Goal: Share content

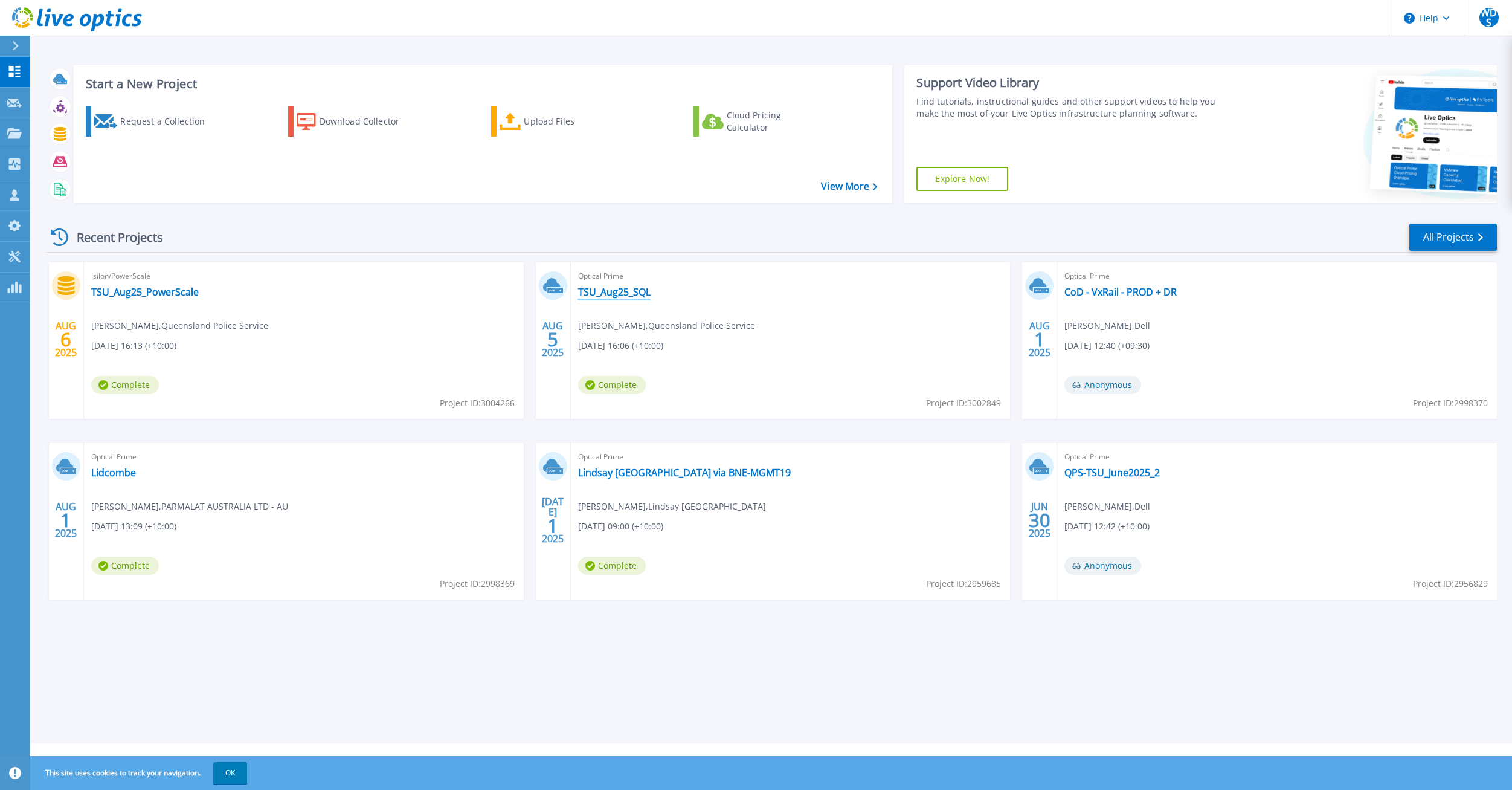
click at [614, 288] on link "TSU_Aug25_SQL" at bounding box center [614, 292] width 72 height 12
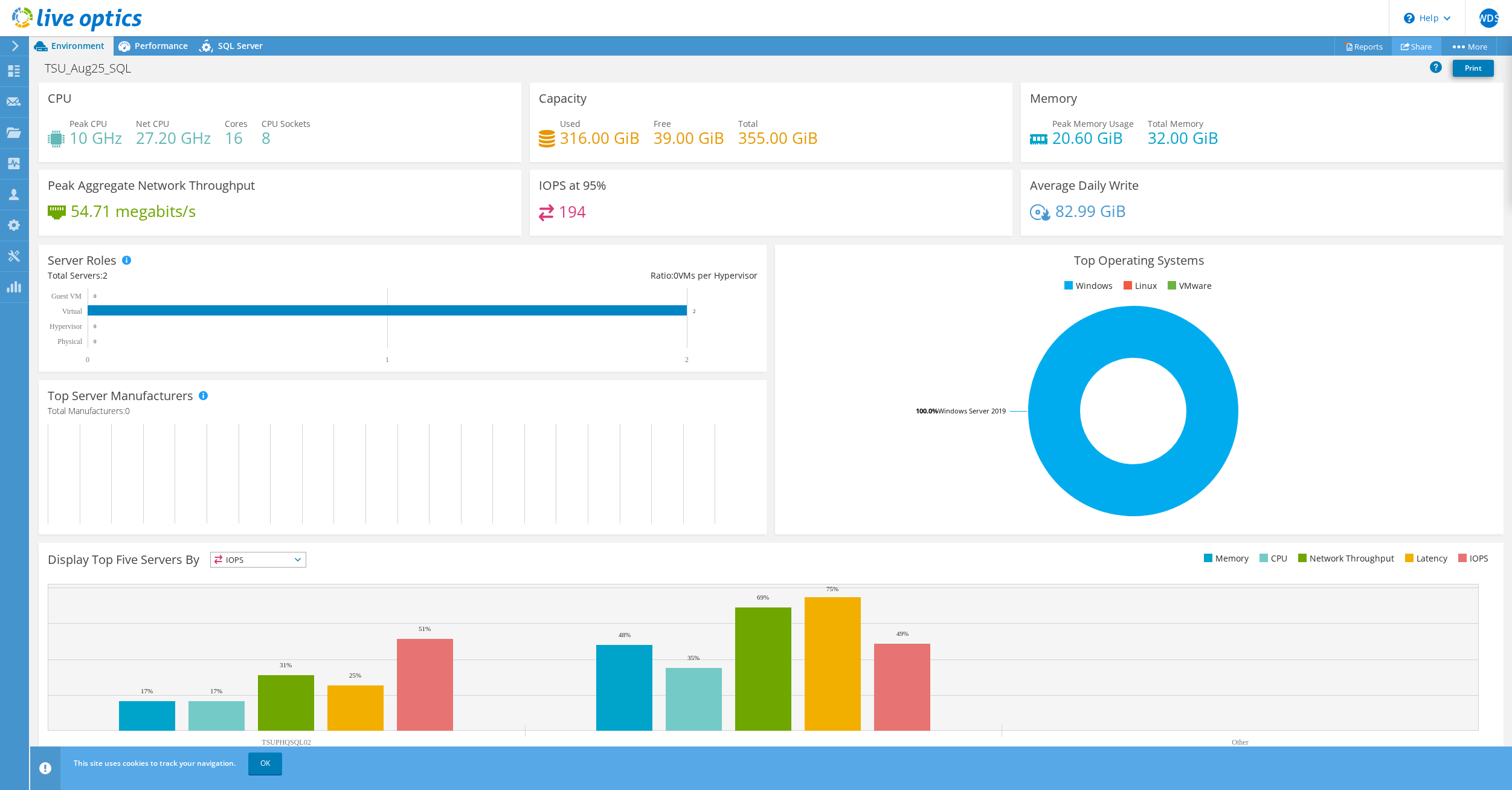
click at [1422, 46] on link "Share" at bounding box center [1416, 47] width 50 height 19
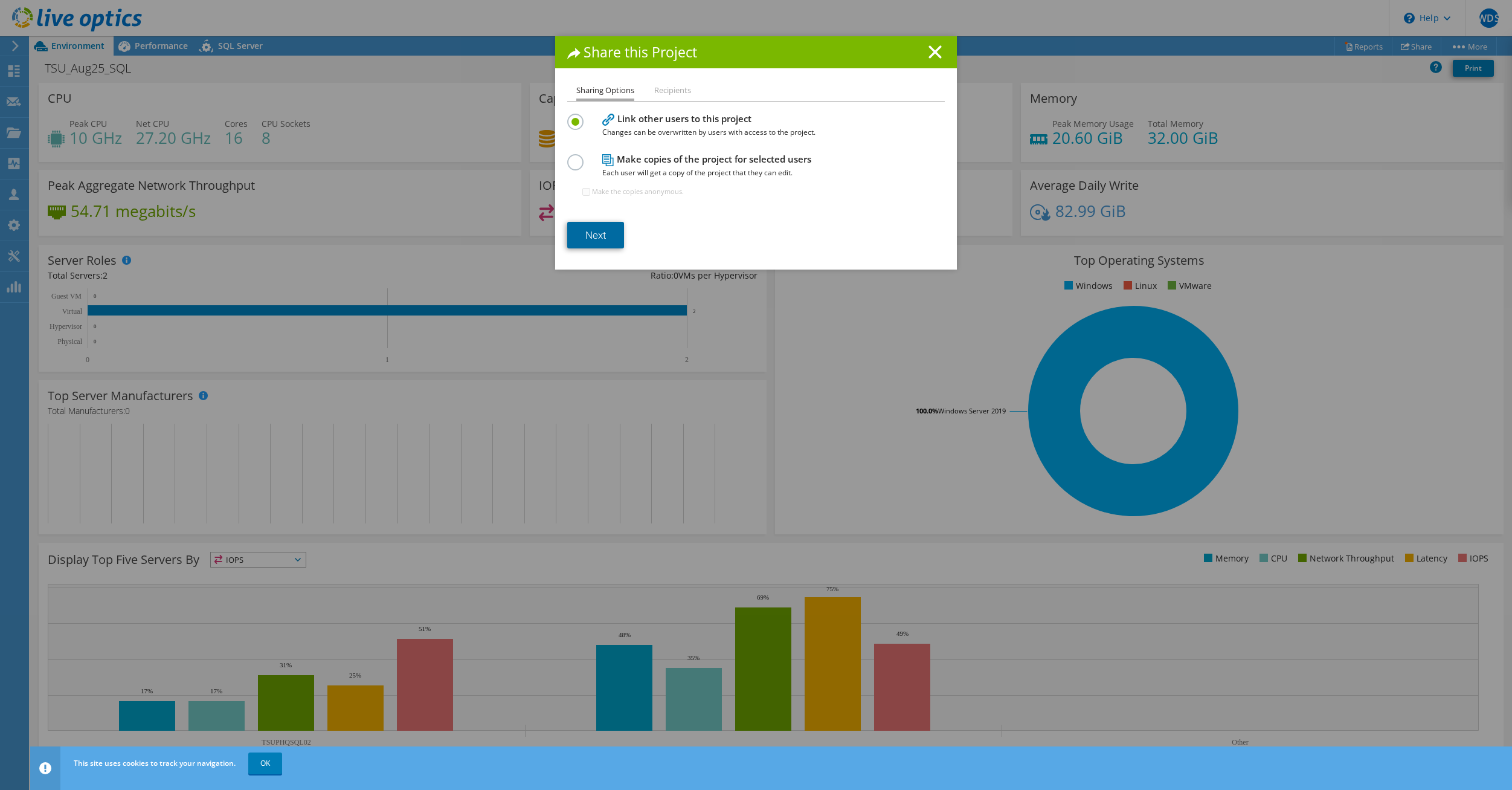
click at [590, 229] on link "Next" at bounding box center [596, 234] width 57 height 27
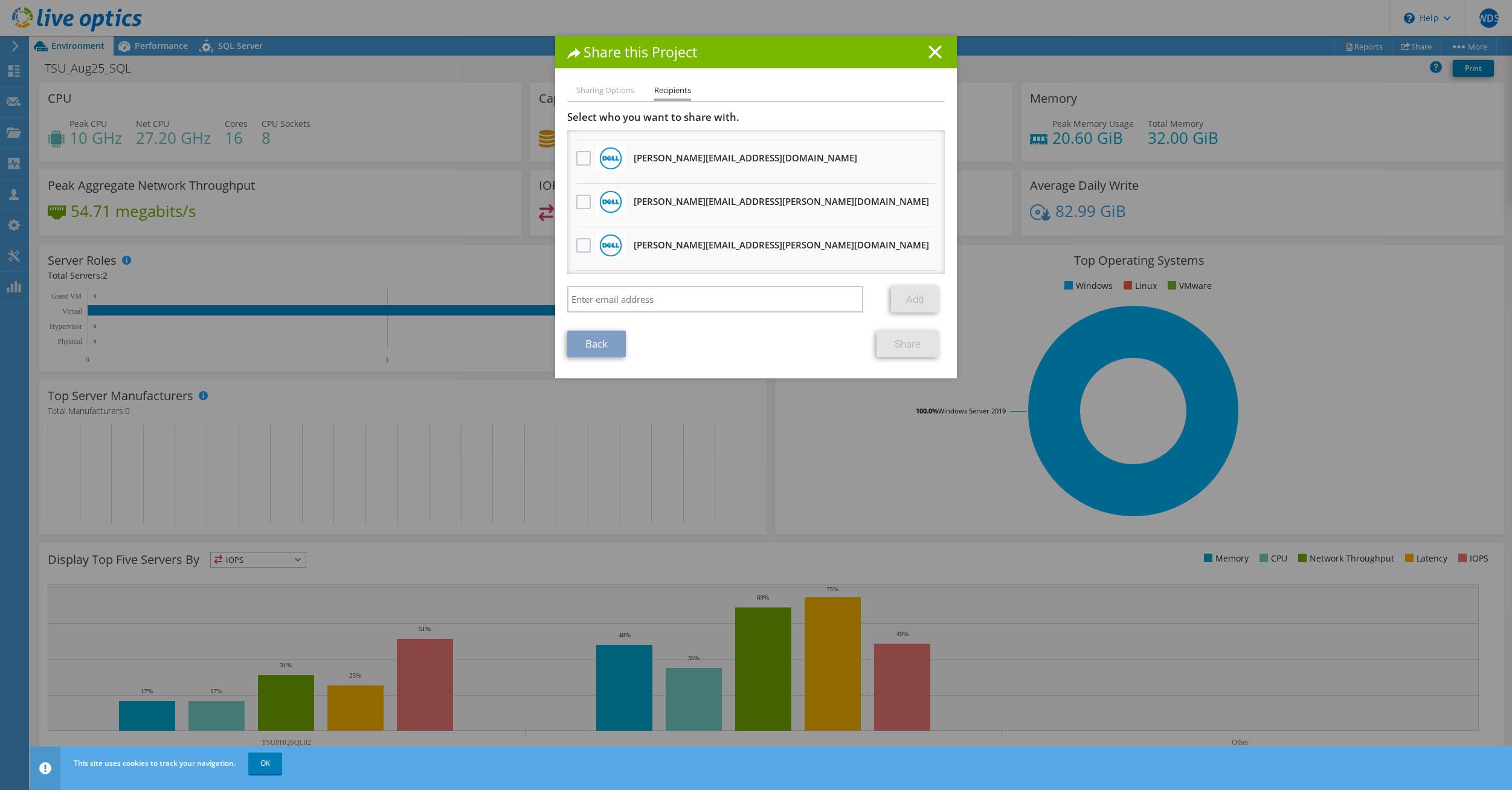
scroll to position [121, 0]
click at [576, 201] on label at bounding box center [585, 201] width 17 height 15
click at [0, 0] on input "checkbox" at bounding box center [0, 0] width 0 height 0
click at [917, 347] on link "Share" at bounding box center [908, 344] width 62 height 27
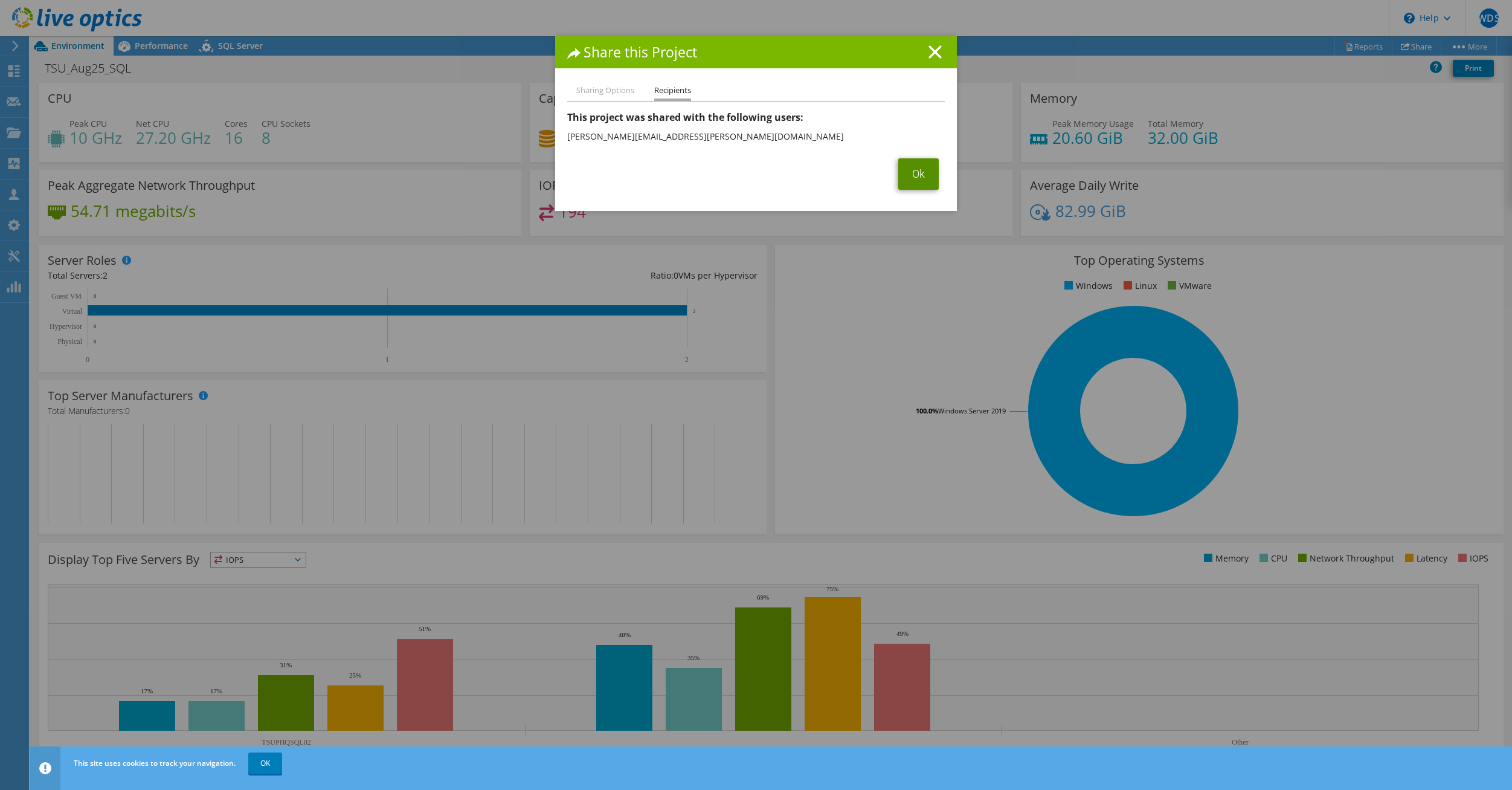
click at [914, 177] on link "Ok" at bounding box center [918, 174] width 40 height 31
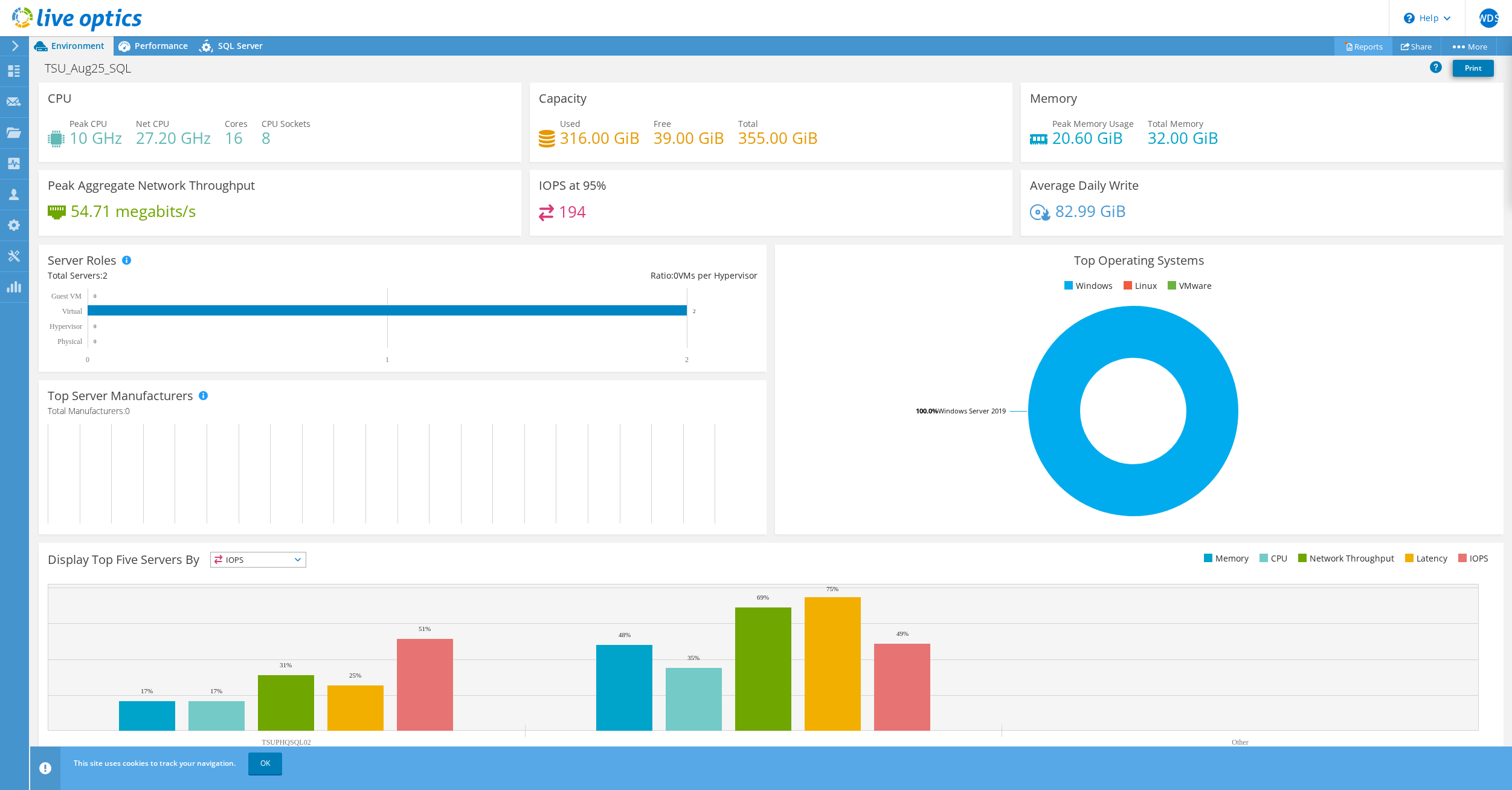
click at [1366, 40] on link "Reports" at bounding box center [1363, 47] width 58 height 19
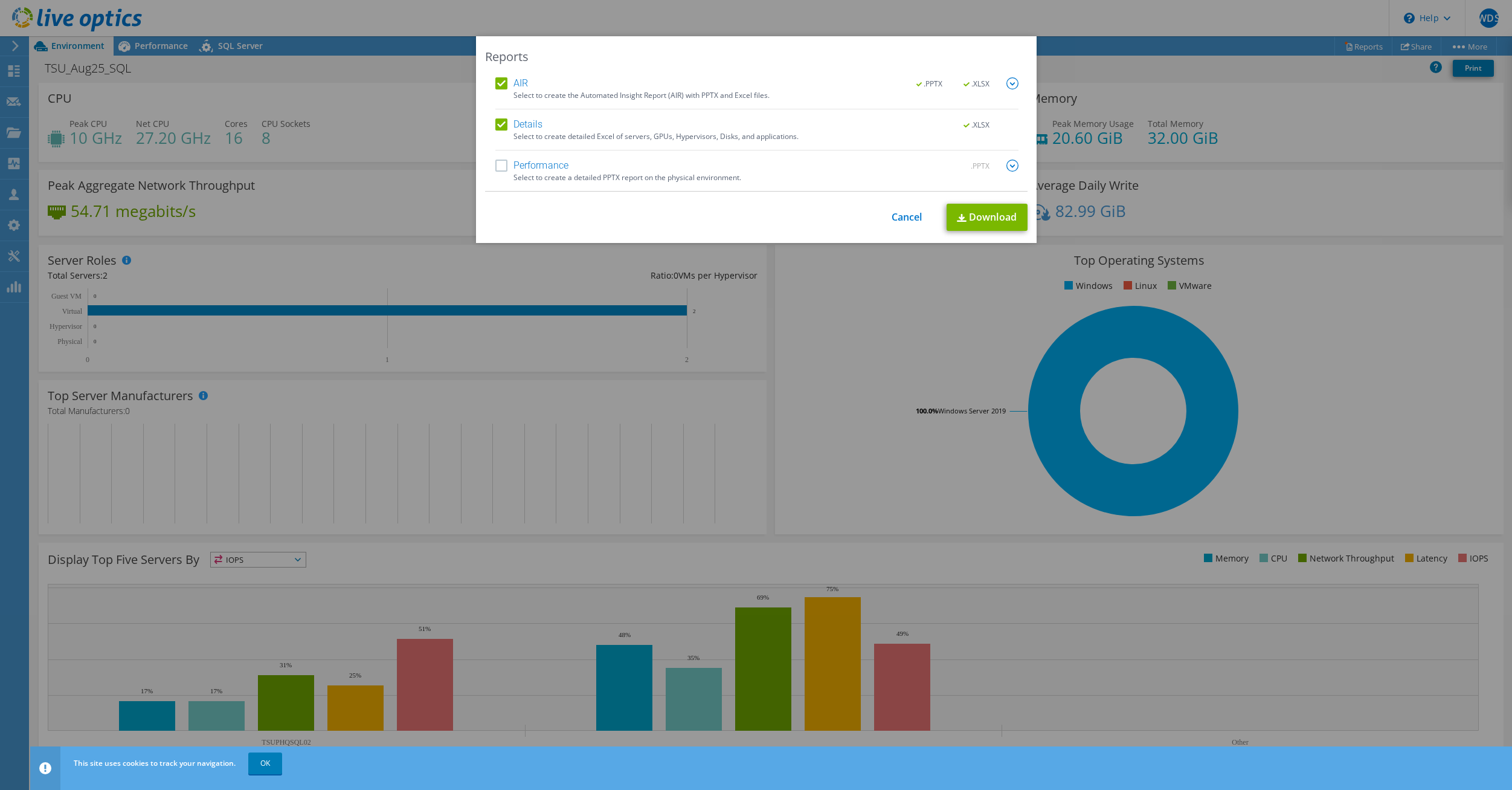
click at [499, 163] on label "Performance" at bounding box center [532, 165] width 74 height 12
click at [0, 0] on input "Performance" at bounding box center [0, 0] width 0 height 0
click at [999, 219] on link "Download" at bounding box center [987, 217] width 81 height 28
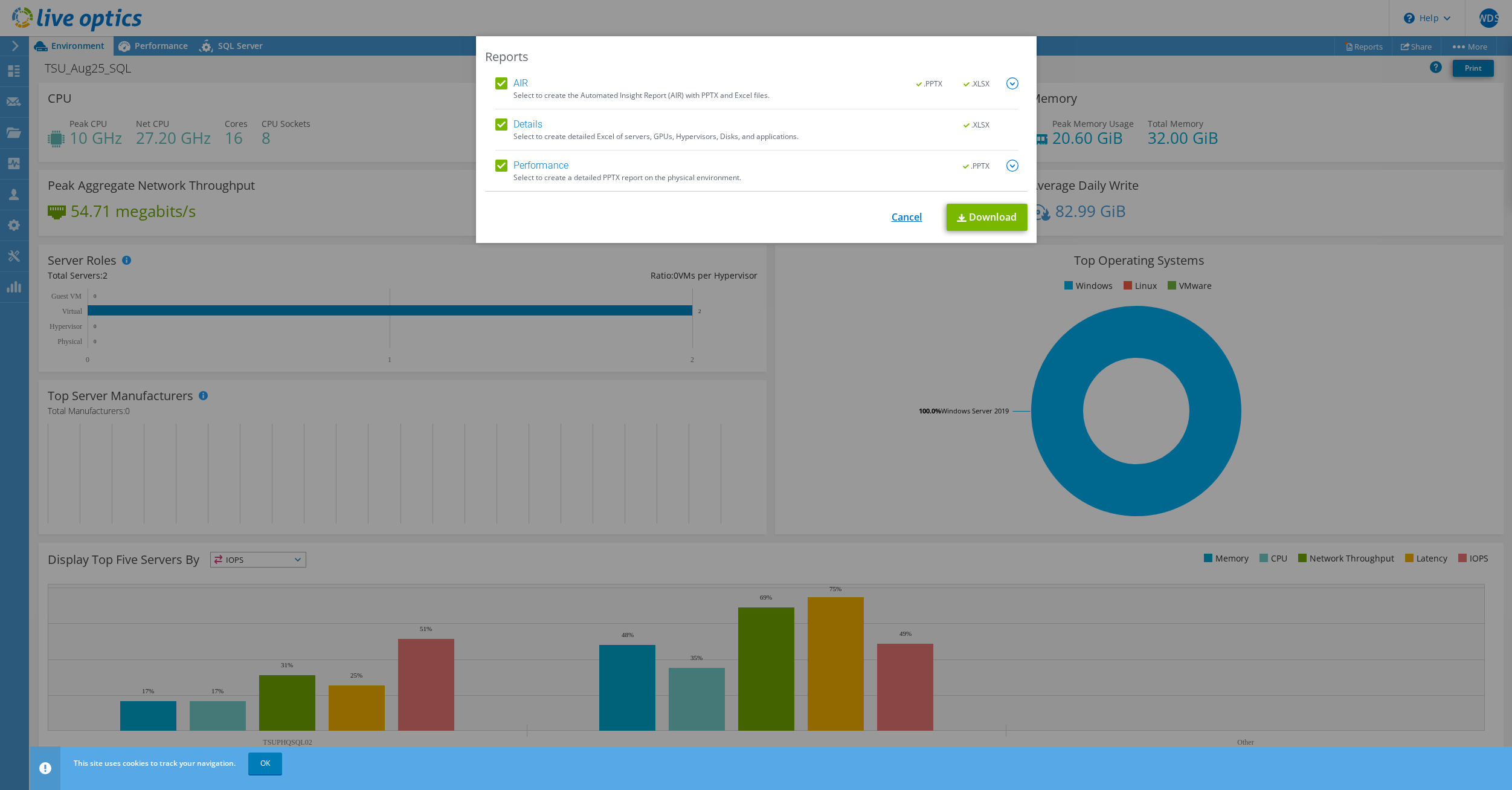
click at [902, 214] on link "Cancel" at bounding box center [908, 217] width 31 height 11
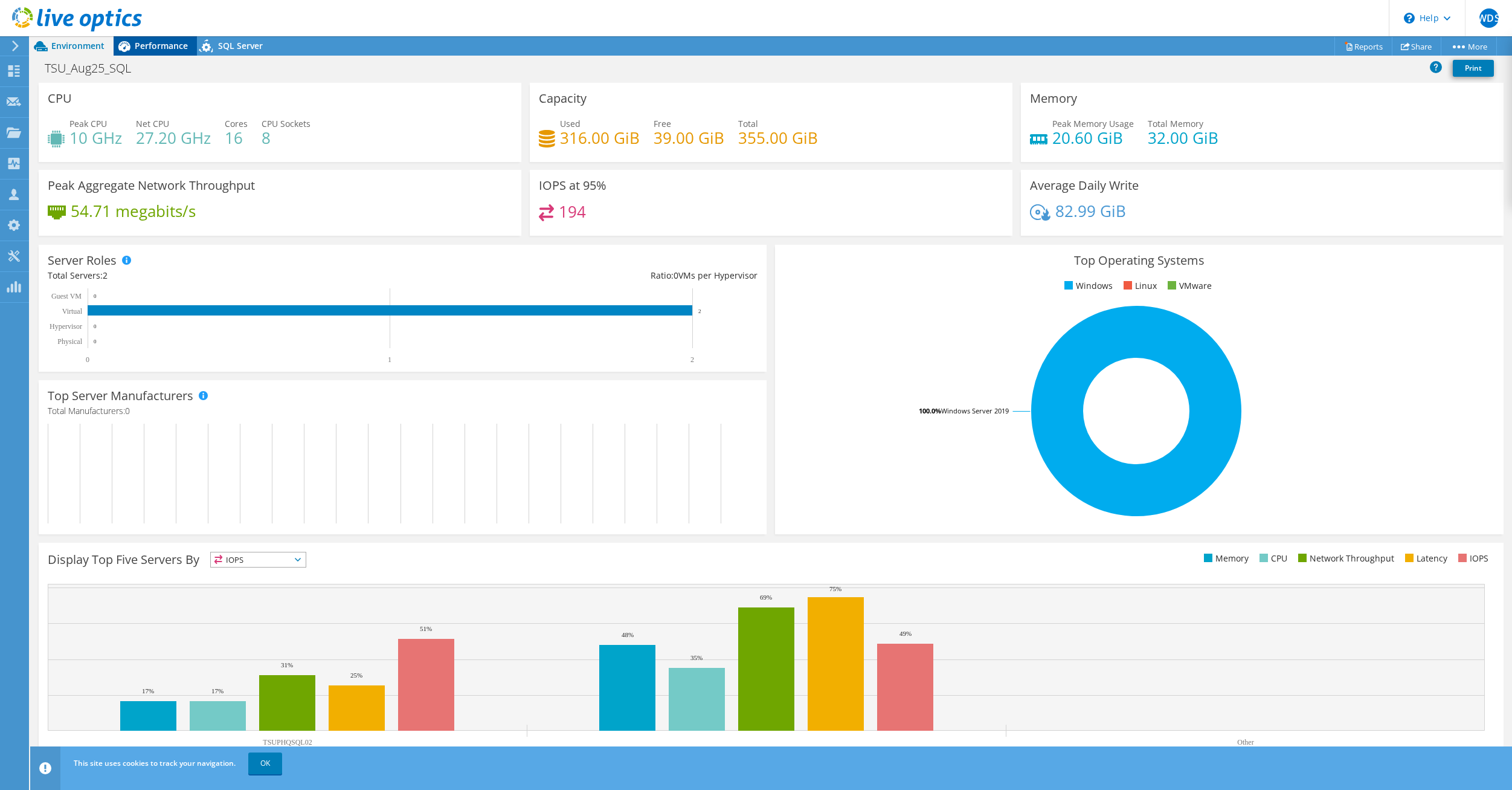
click at [149, 38] on div "Performance" at bounding box center [155, 46] width 84 height 19
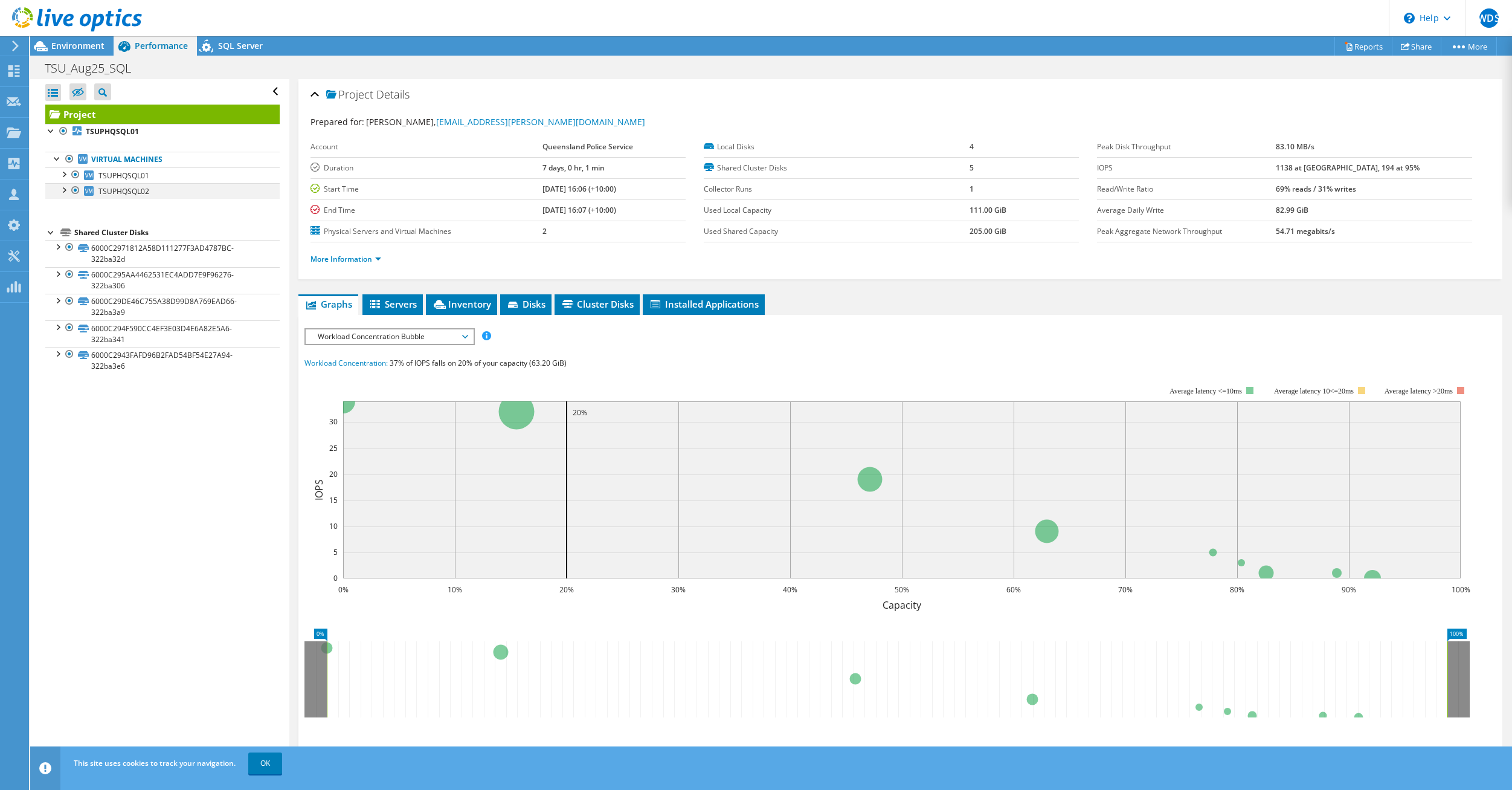
click at [65, 188] on div at bounding box center [64, 190] width 12 height 12
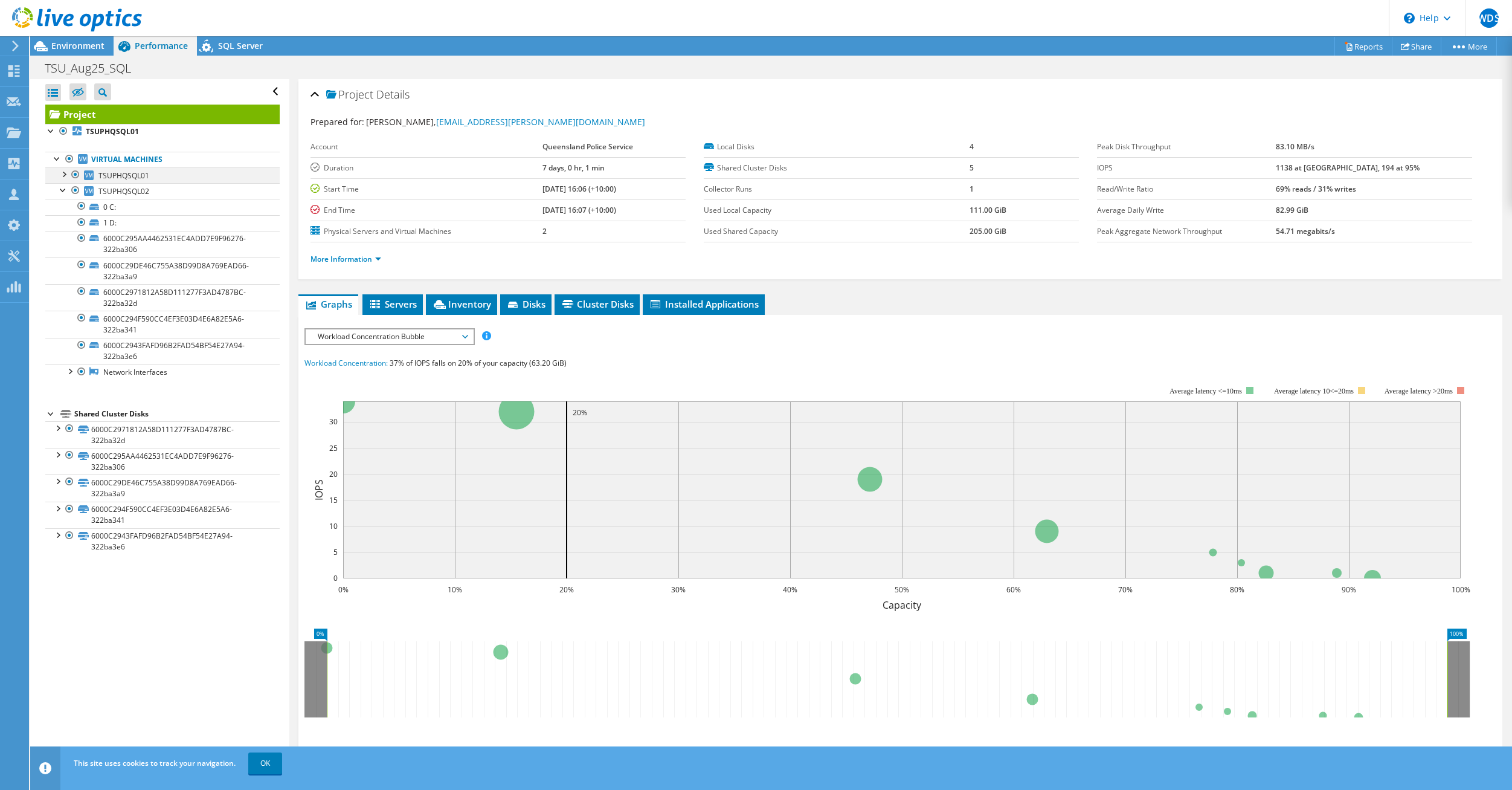
click at [67, 173] on div at bounding box center [64, 173] width 12 height 12
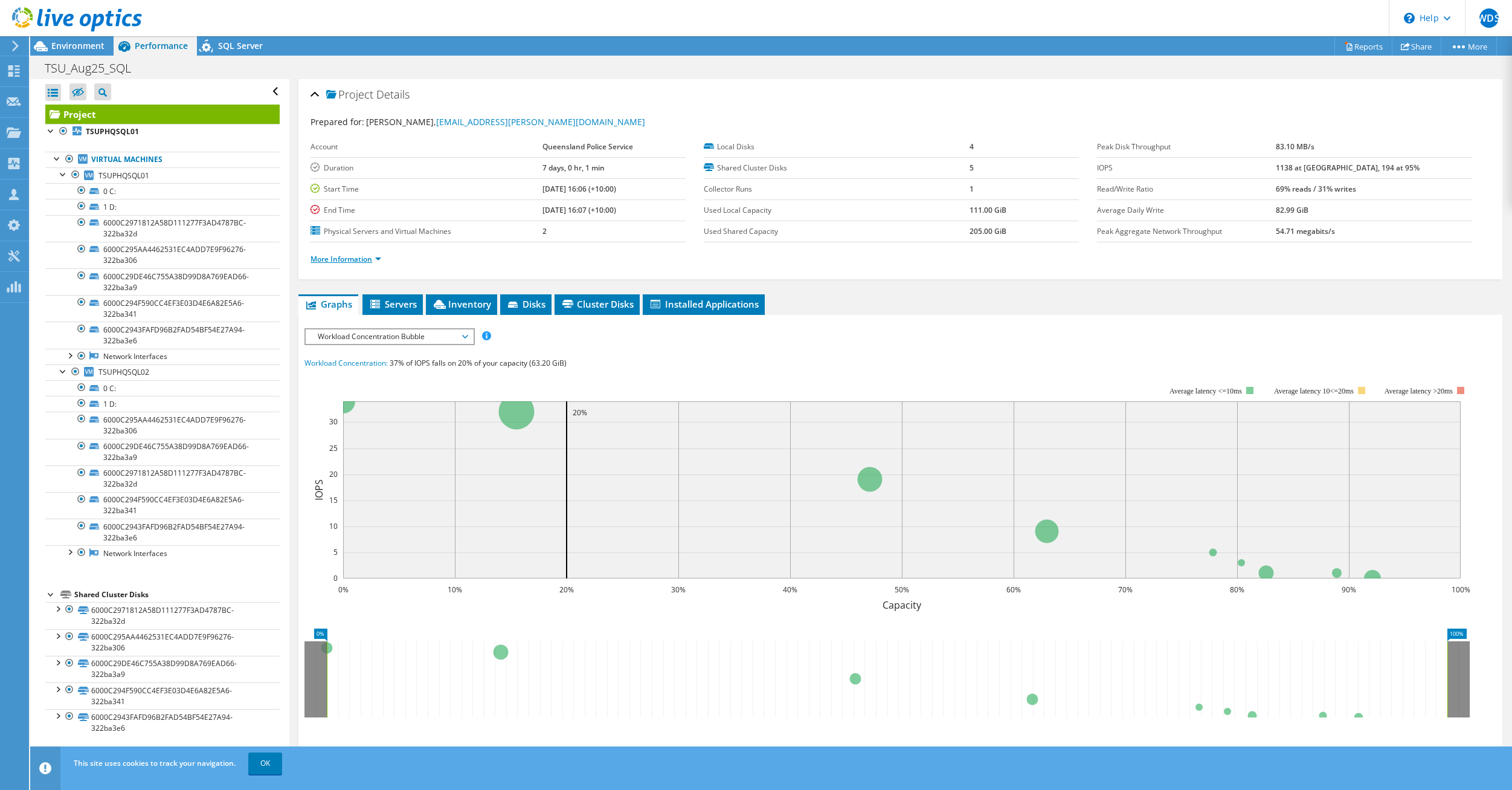
click at [344, 258] on link "More Information" at bounding box center [346, 259] width 71 height 10
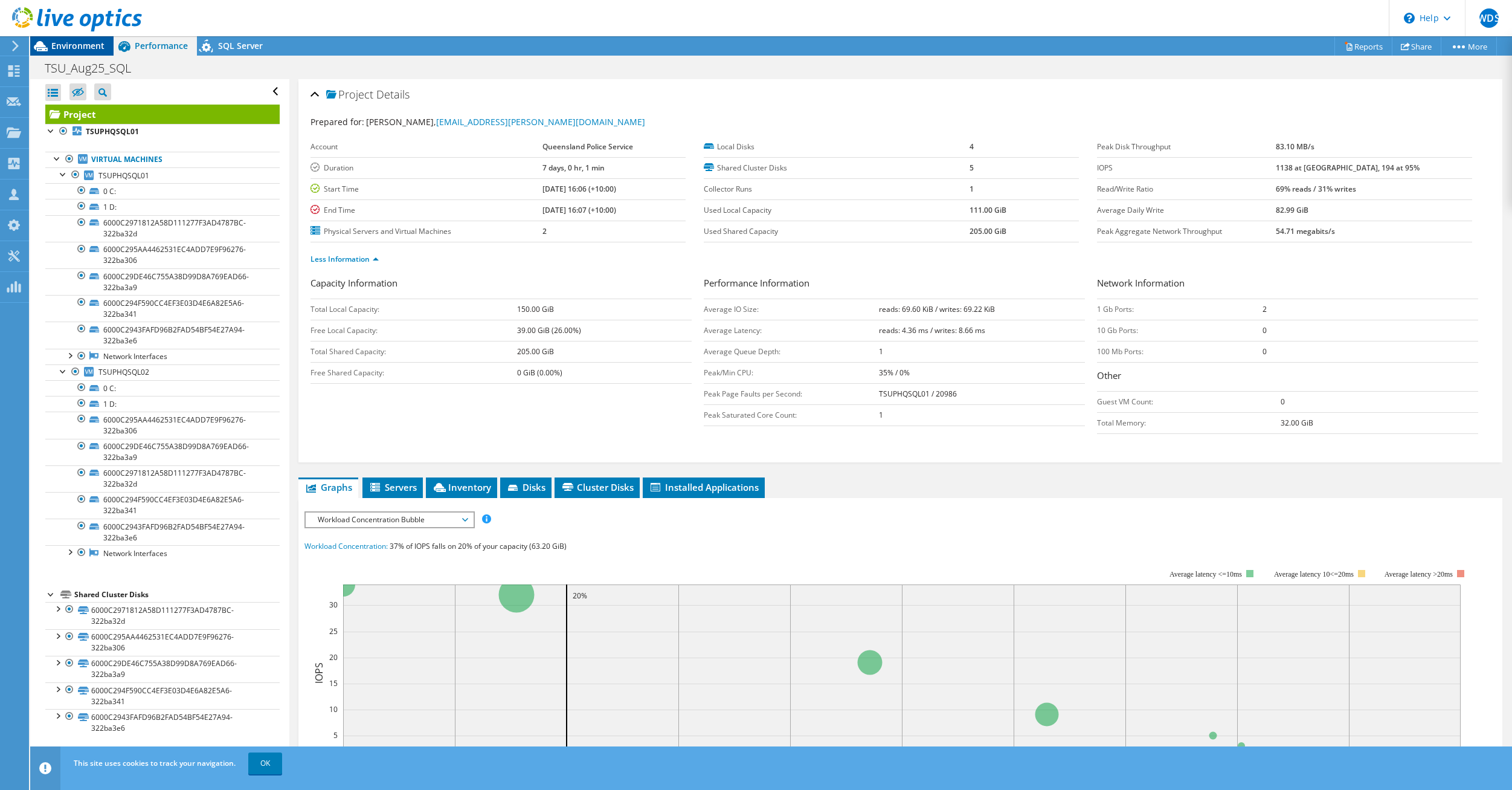
click at [59, 43] on span "Environment" at bounding box center [78, 45] width 53 height 11
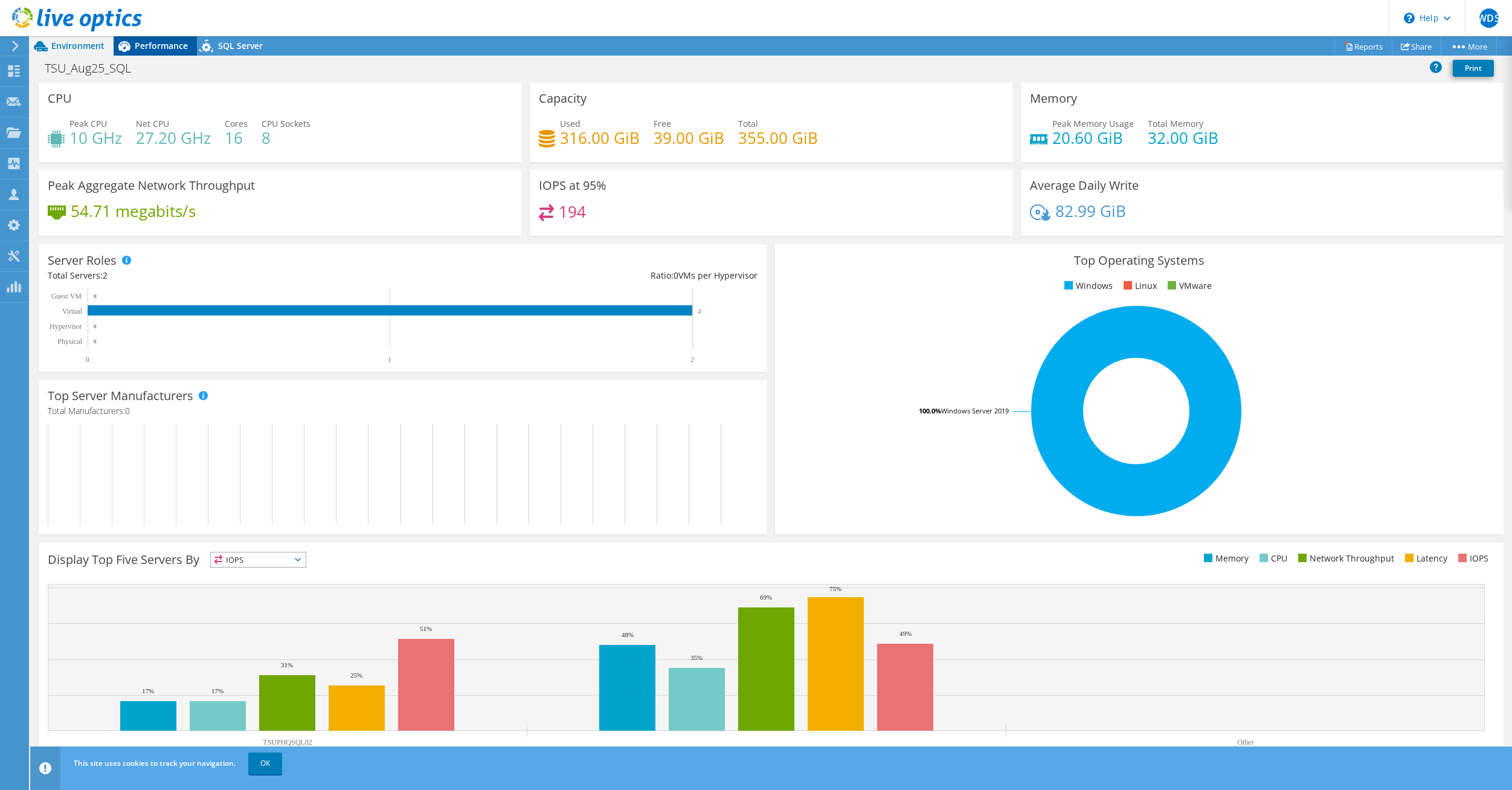
click at [158, 44] on span "Performance" at bounding box center [161, 45] width 53 height 11
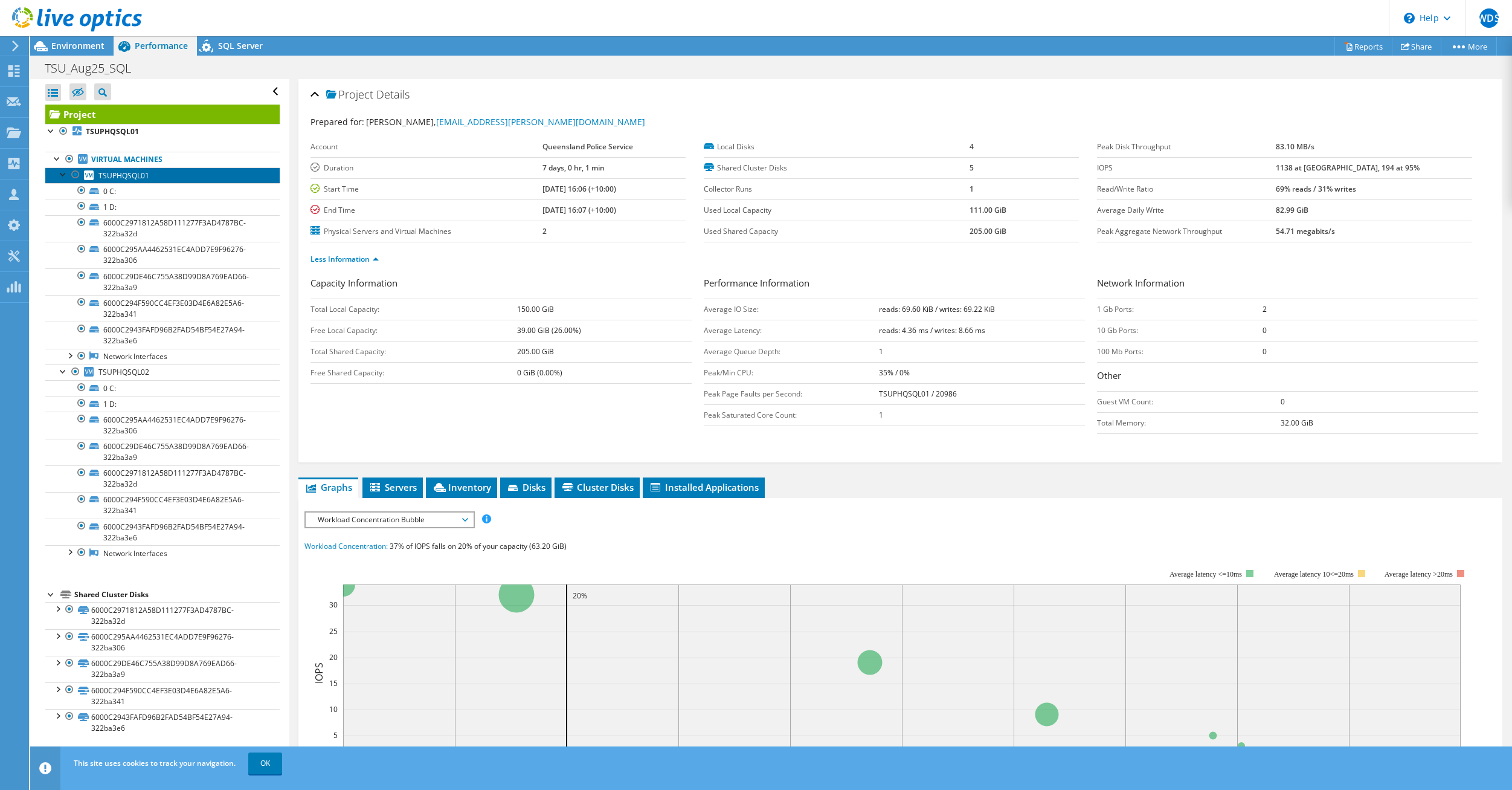
click at [128, 179] on span "TSUPHQSQL01" at bounding box center [123, 176] width 51 height 10
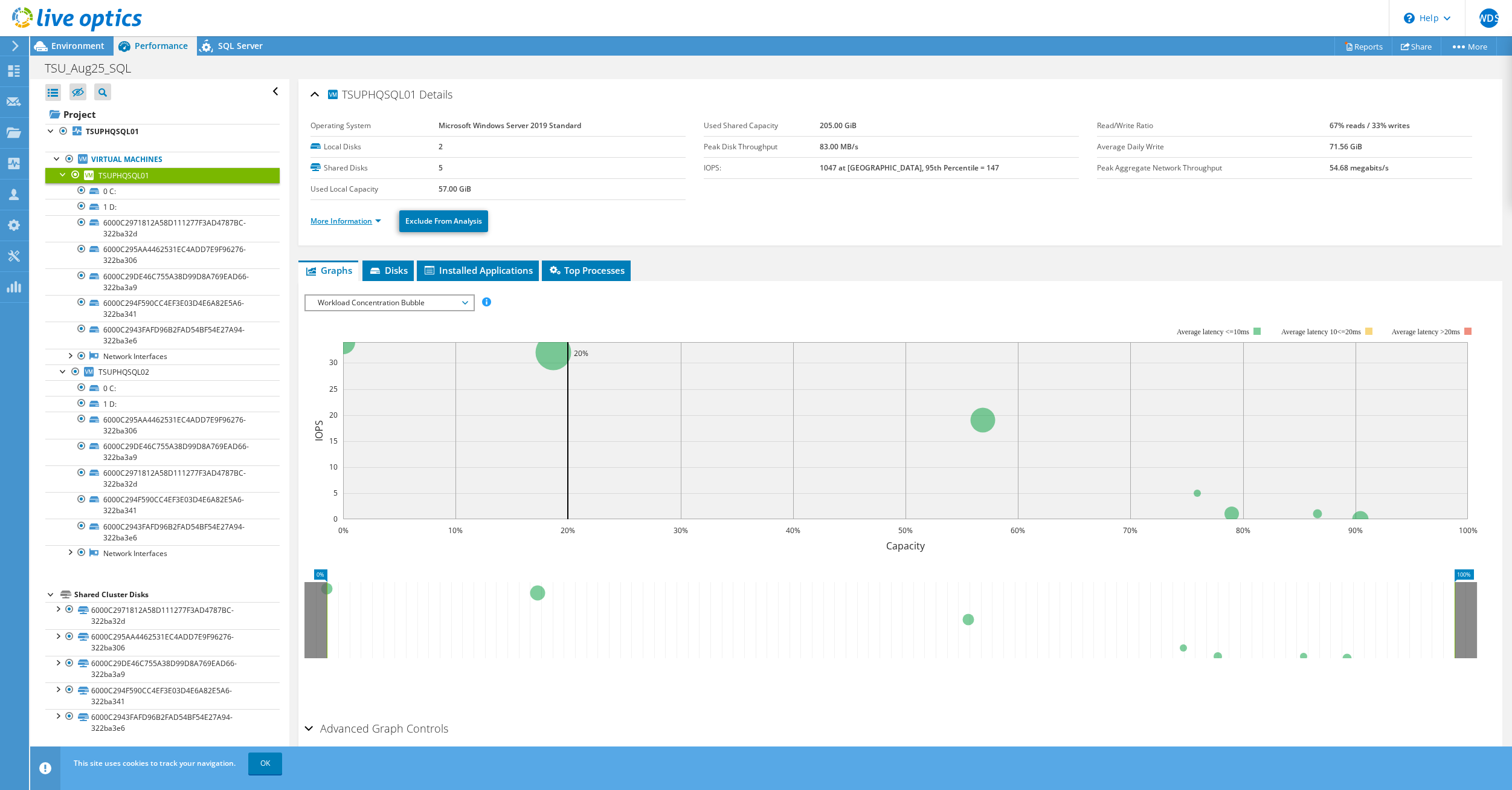
click at [377, 221] on link "More Information" at bounding box center [346, 221] width 71 height 10
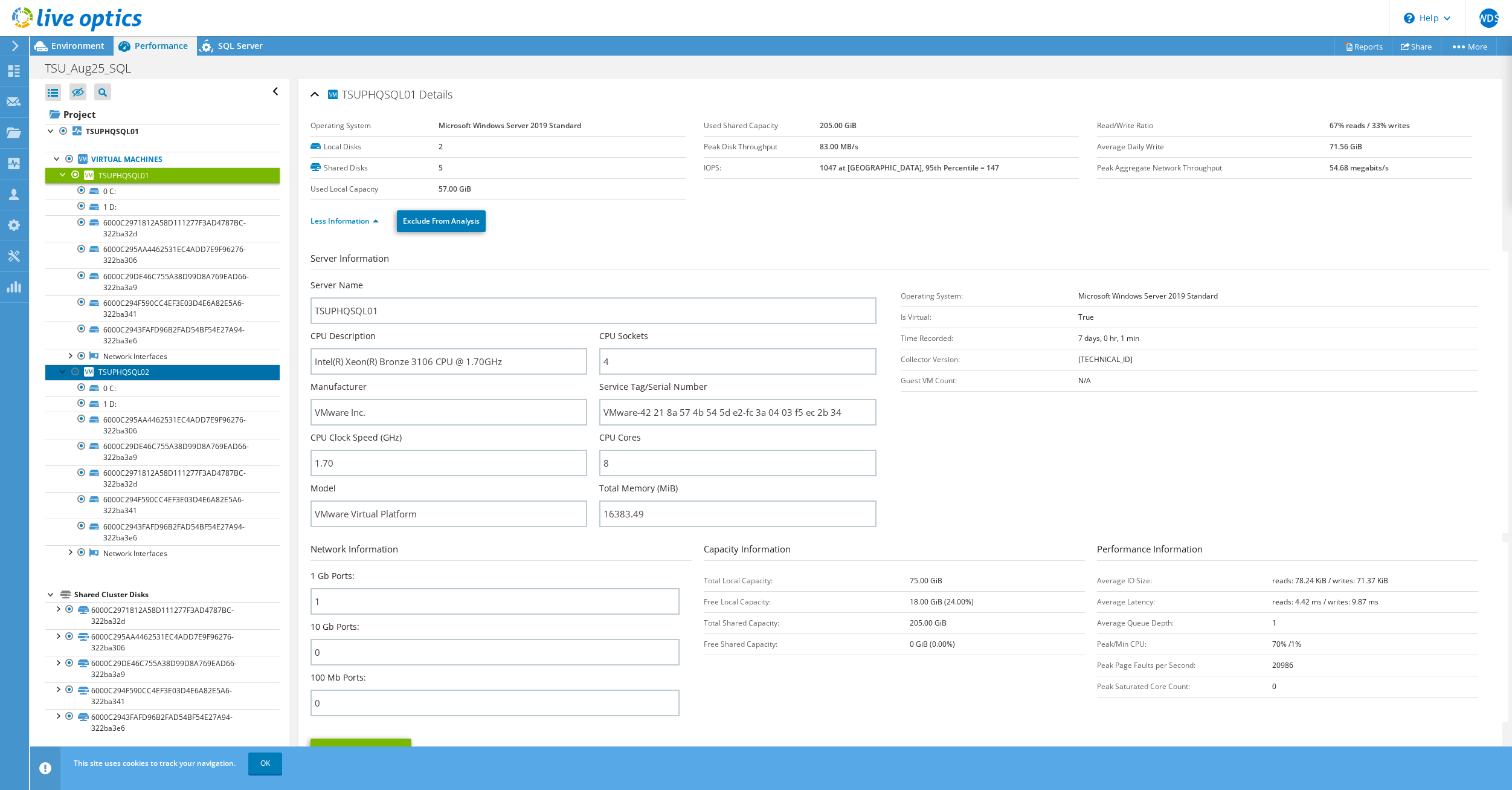
click at [173, 373] on link "TSUPHQSQL02" at bounding box center [163, 372] width 234 height 16
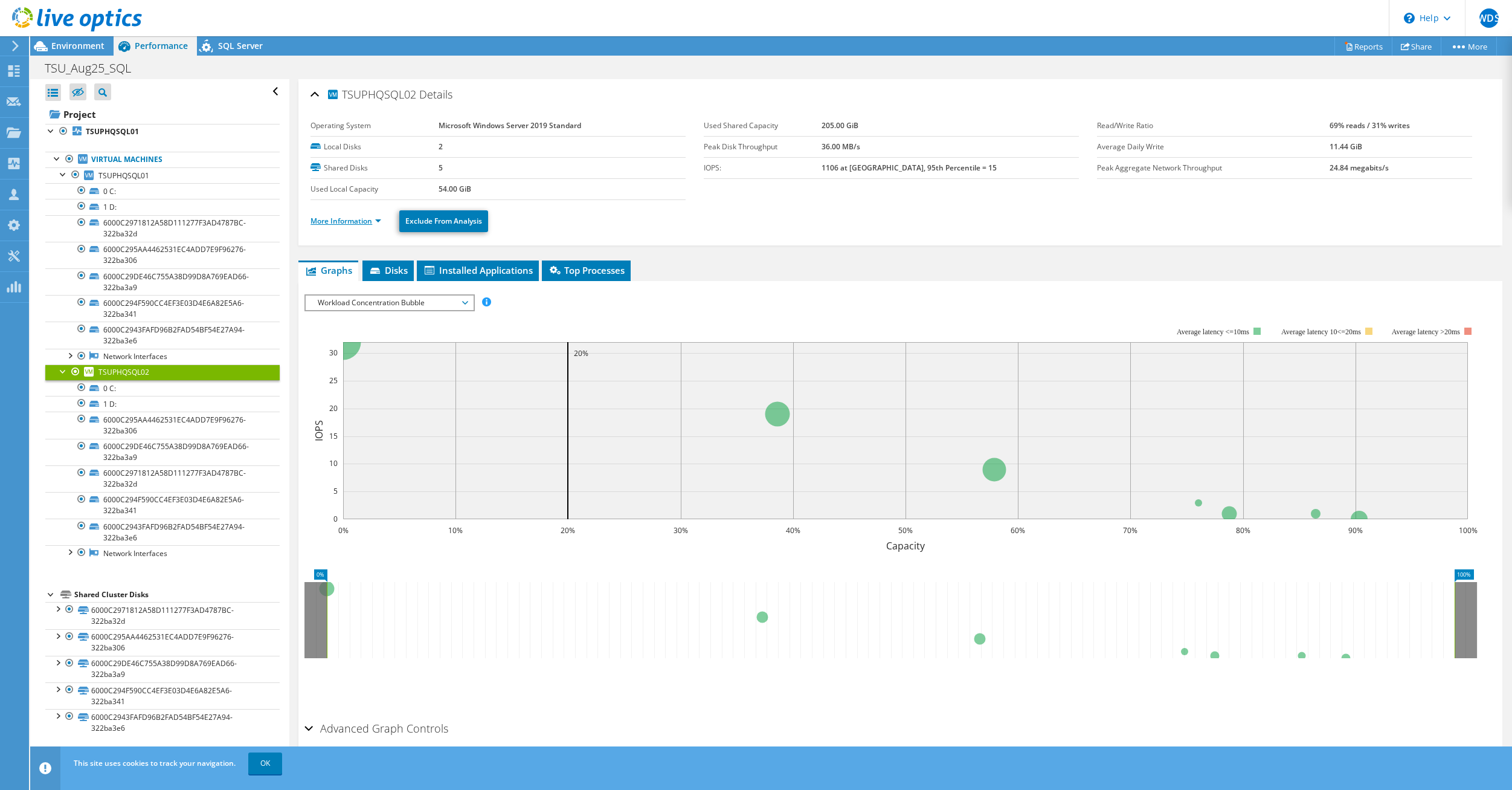
click at [366, 220] on link "More Information" at bounding box center [346, 221] width 71 height 10
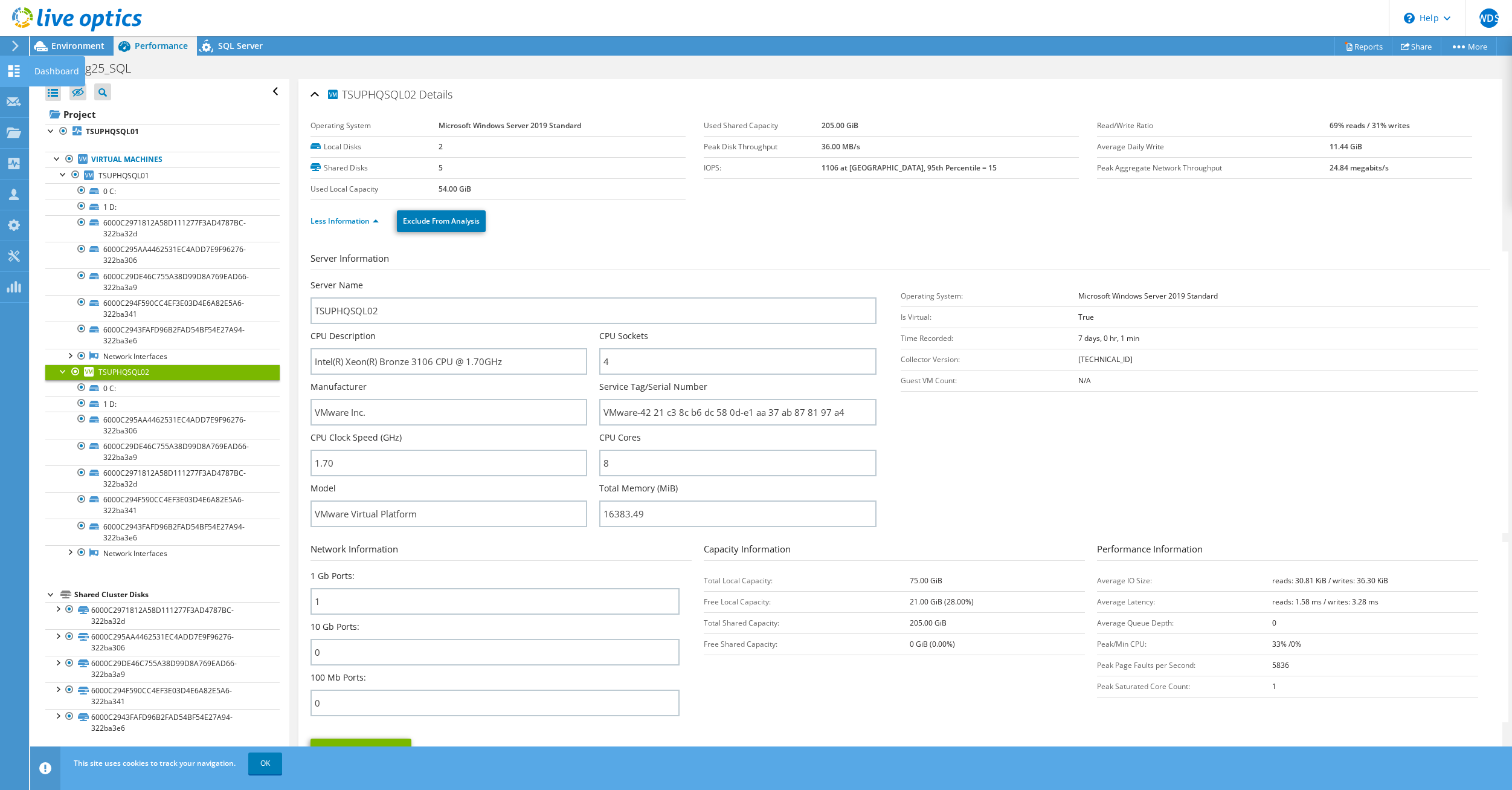
click at [14, 71] on icon at bounding box center [14, 71] width 15 height 11
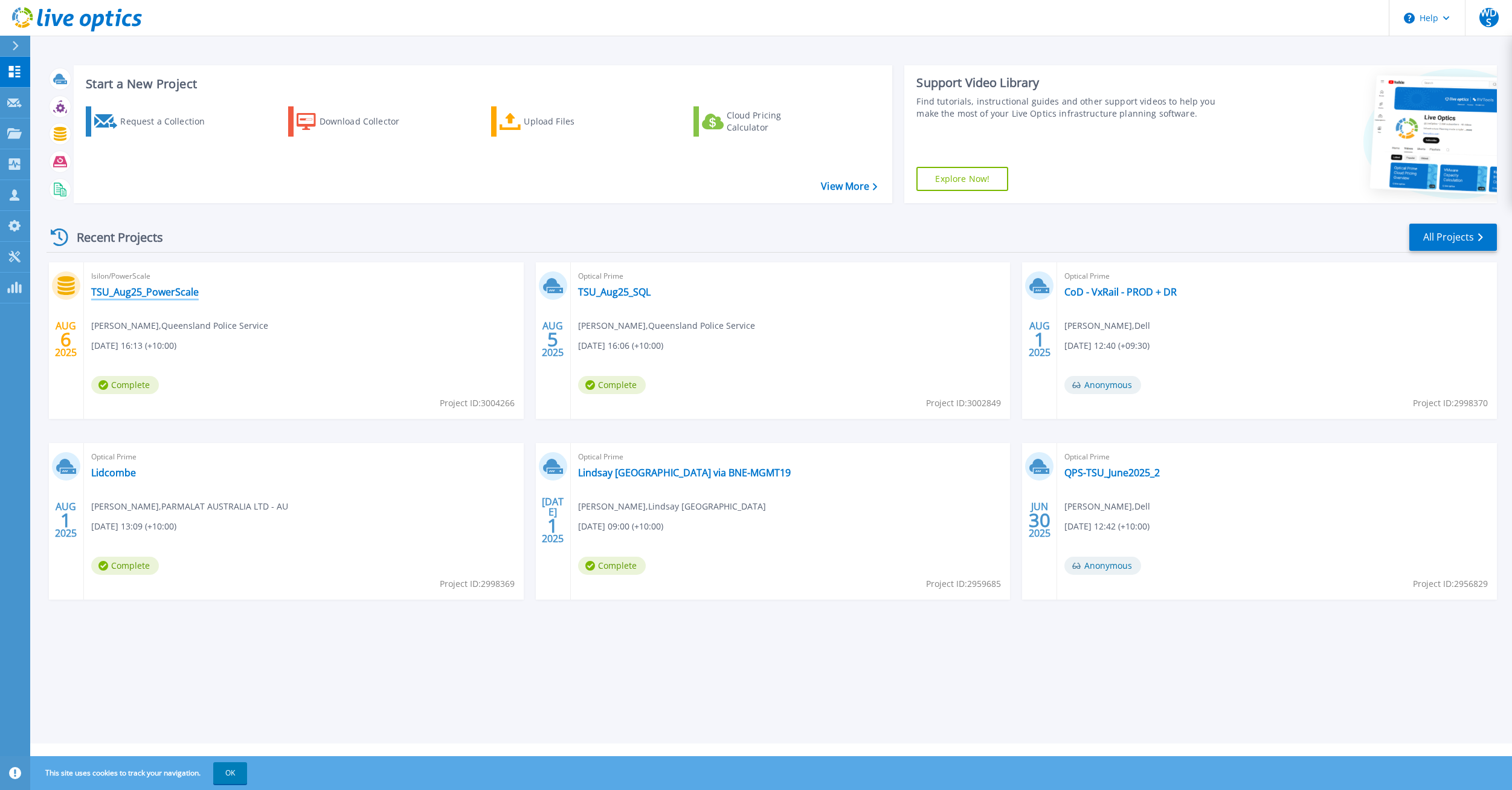
click at [153, 290] on link "TSU_Aug25_PowerScale" at bounding box center [145, 292] width 108 height 12
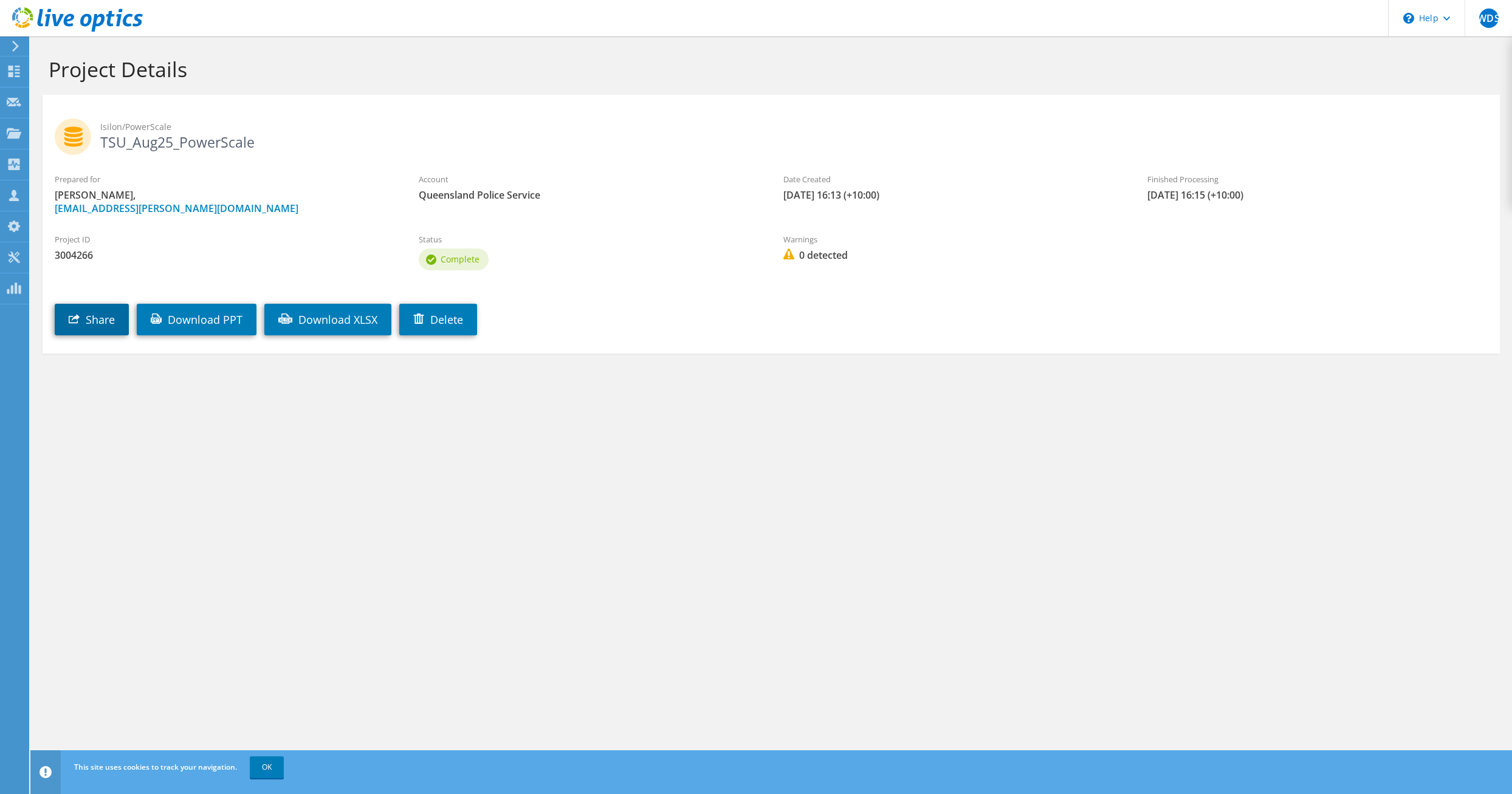
click at [73, 317] on use at bounding box center [74, 319] width 11 height 10
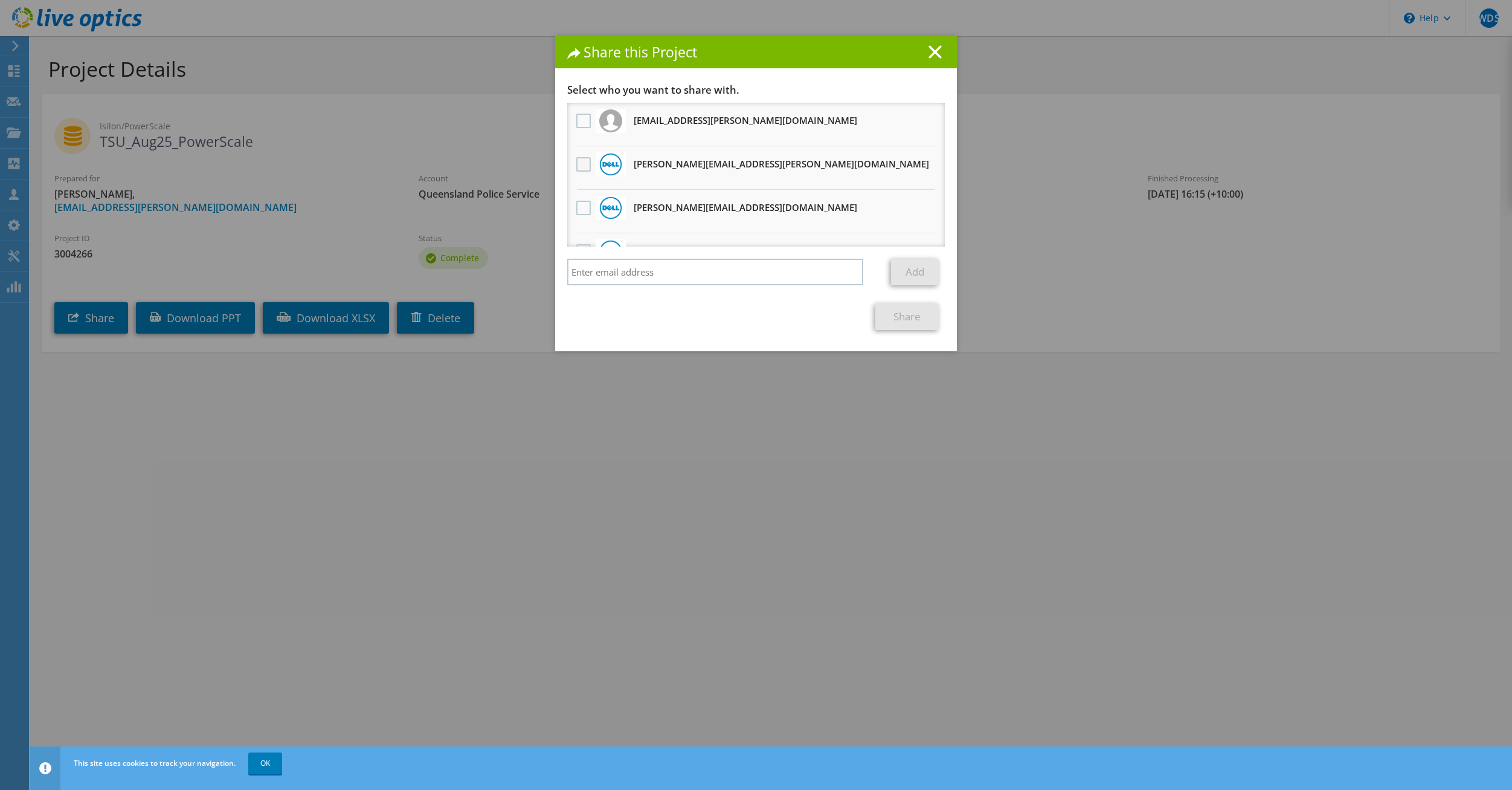
click at [579, 165] on label at bounding box center [585, 164] width 17 height 15
click at [0, 0] on input "checkbox" at bounding box center [0, 0] width 0 height 0
click at [888, 317] on link "Share" at bounding box center [908, 316] width 64 height 27
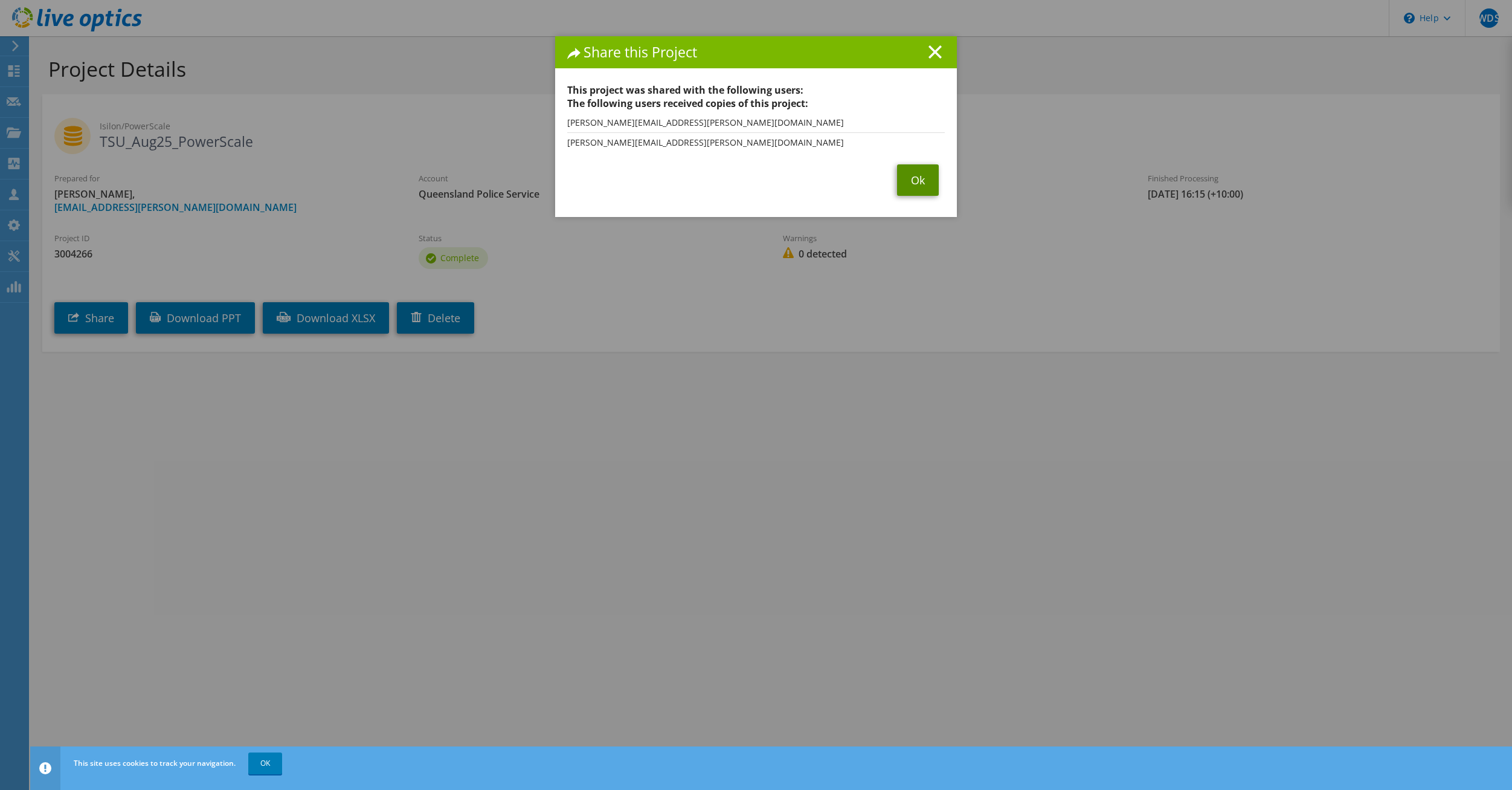
click at [911, 173] on link "Ok" at bounding box center [918, 180] width 41 height 31
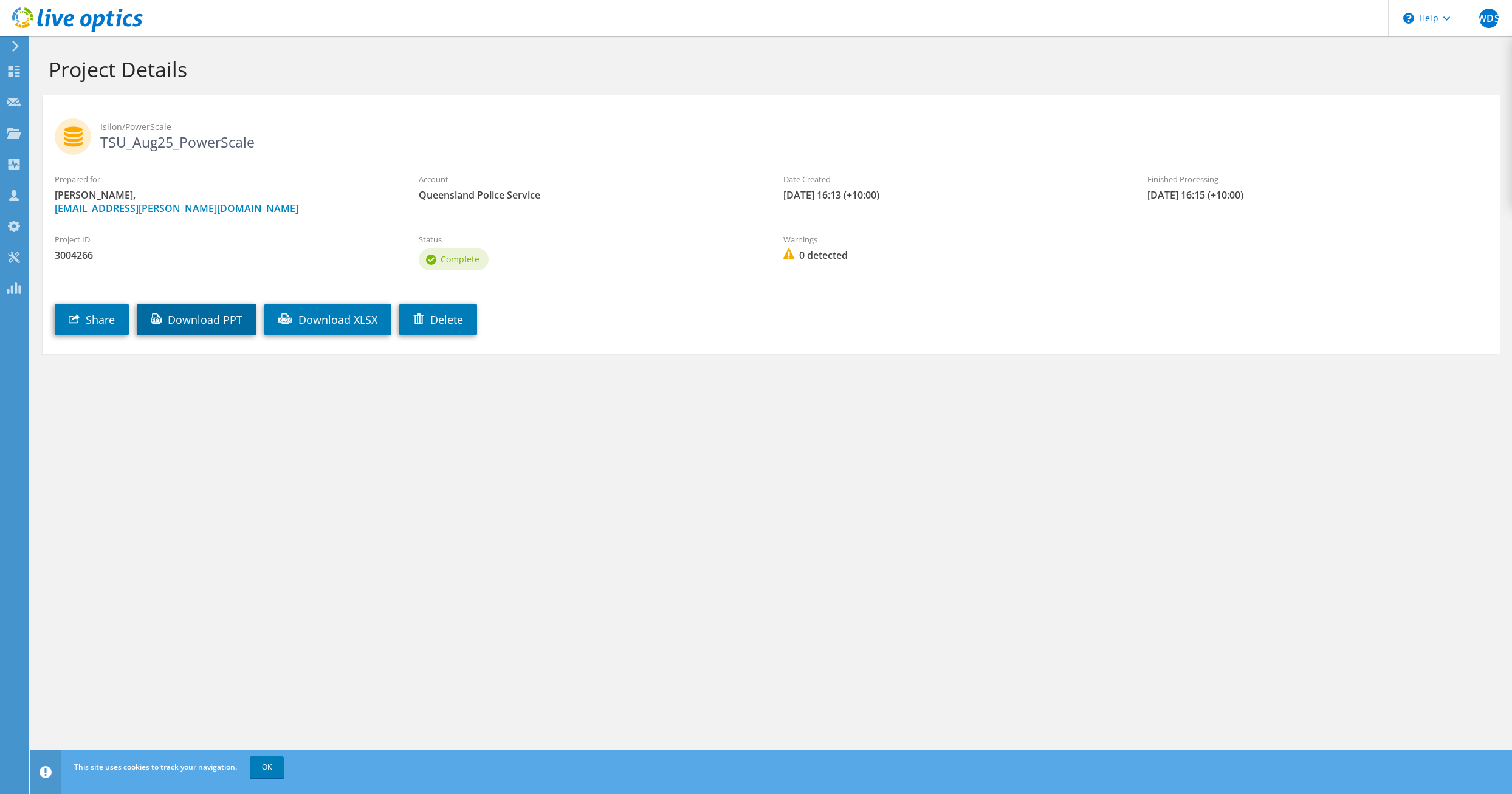
click at [180, 305] on link "Download PPT" at bounding box center [197, 320] width 120 height 31
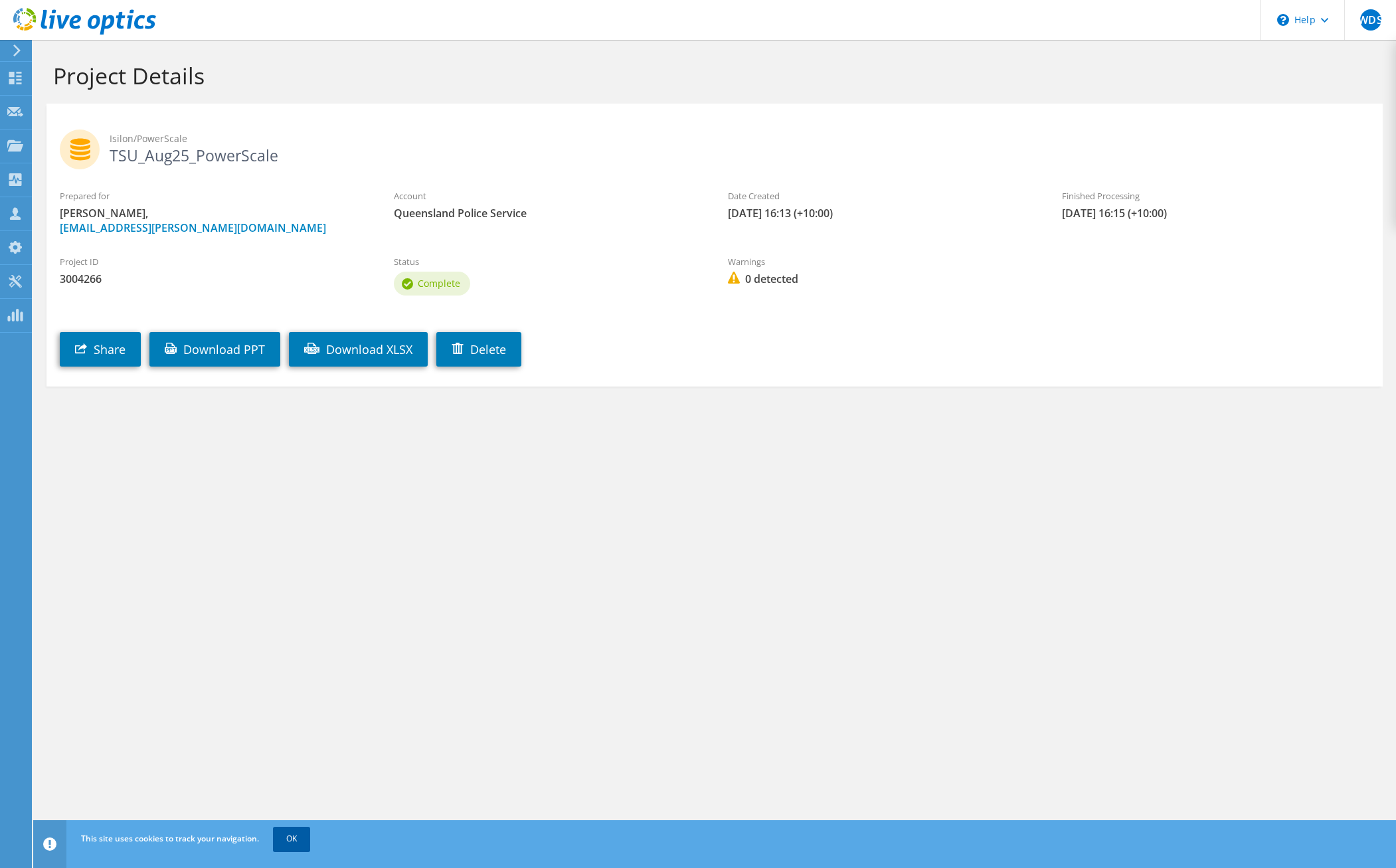
click at [297, 842] on link "OK" at bounding box center [291, 838] width 37 height 24
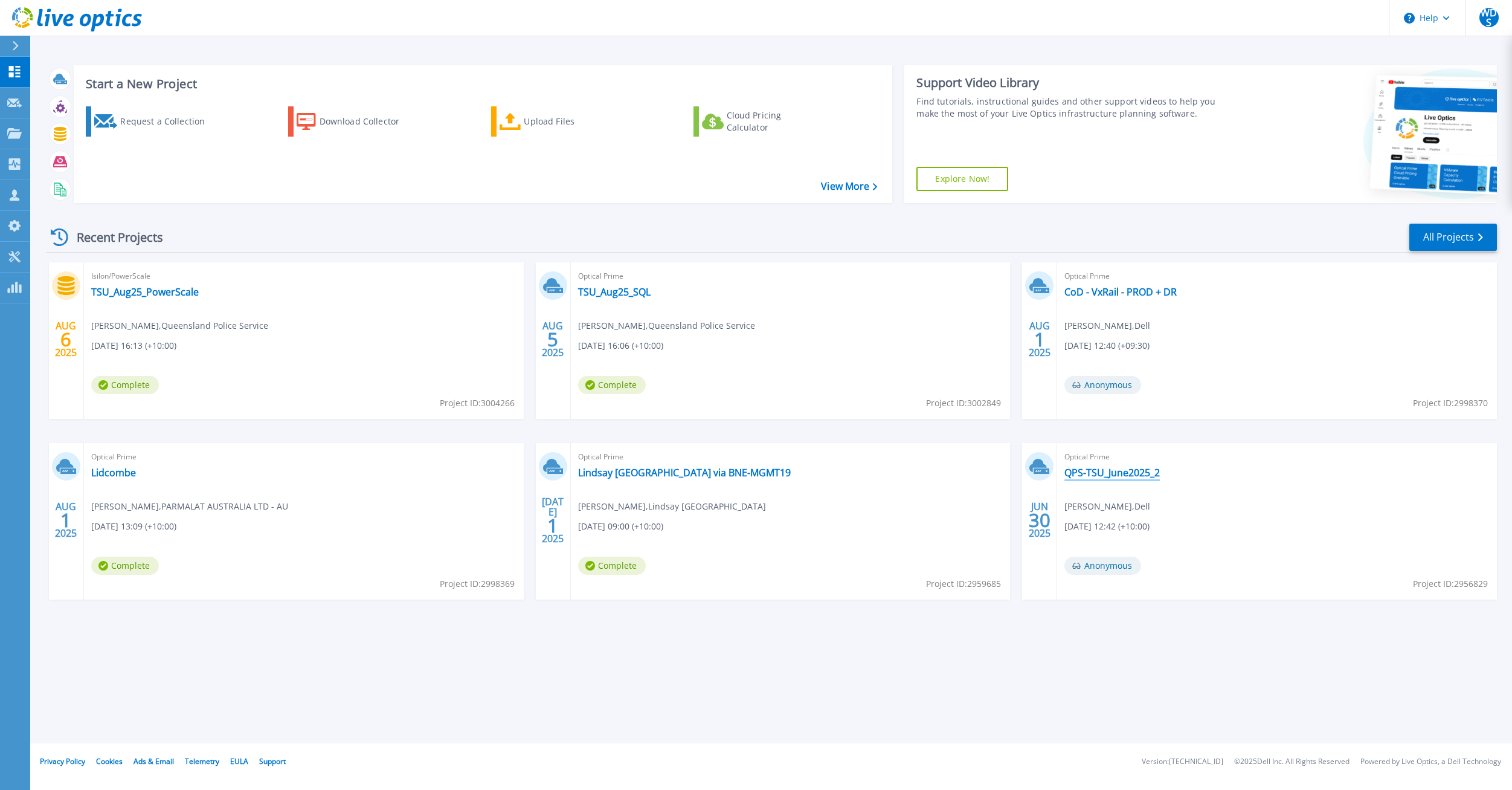
click at [1131, 472] on link "QPS-TSU_June2025_2" at bounding box center [1112, 473] width 96 height 12
